Goal: Task Accomplishment & Management: Manage account settings

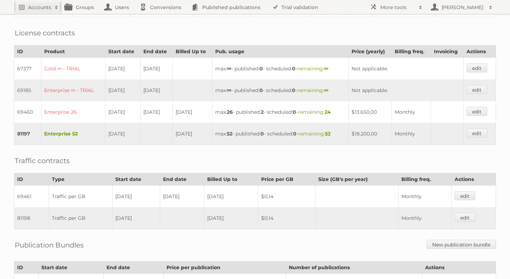
scroll to position [237, 0]
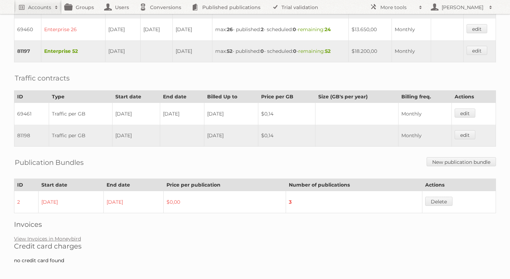
click at [71, 242] on h2 "Credit card charges" at bounding box center [255, 246] width 482 height 8
click at [71, 236] on link "View Invoices in Moneybird" at bounding box center [47, 239] width 67 height 6
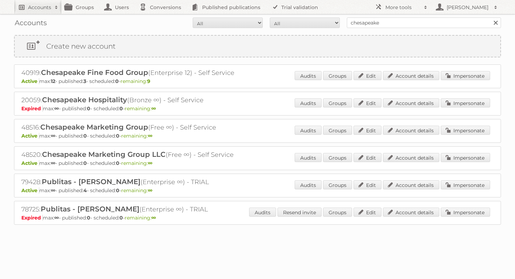
click at [42, 6] on h2 "Accounts" at bounding box center [39, 7] width 23 height 7
type input"] "sealey tools"
click at [162, 18] on input "Search" at bounding box center [167, 23] width 11 height 11
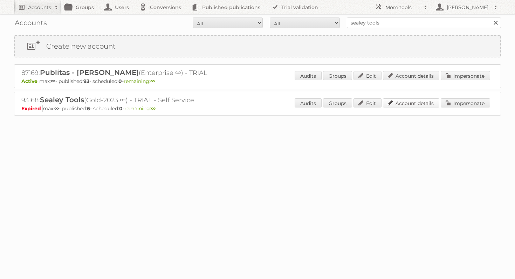
click at [418, 102] on link "Account details" at bounding box center [411, 103] width 56 height 9
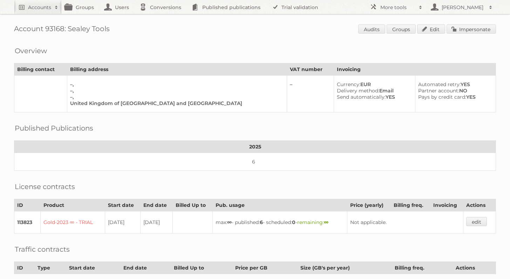
scroll to position [9, 0]
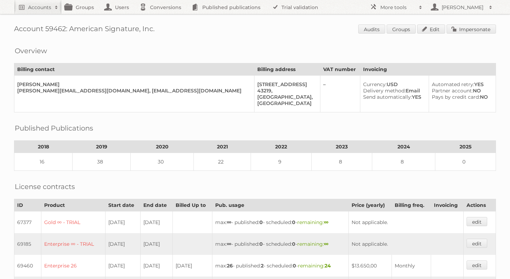
scroll to position [110, 0]
click at [476, 30] on link "Impersonate" at bounding box center [471, 29] width 49 height 9
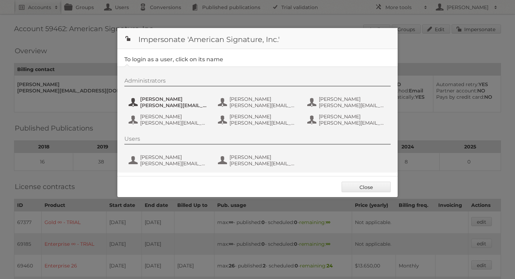
click at [172, 109] on button "[PERSON_NAME] [PERSON_NAME][EMAIL_ADDRESS][PERSON_NAME][DOMAIN_NAME]" at bounding box center [169, 102] width 82 height 14
